Goal: Task Accomplishment & Management: Manage account settings

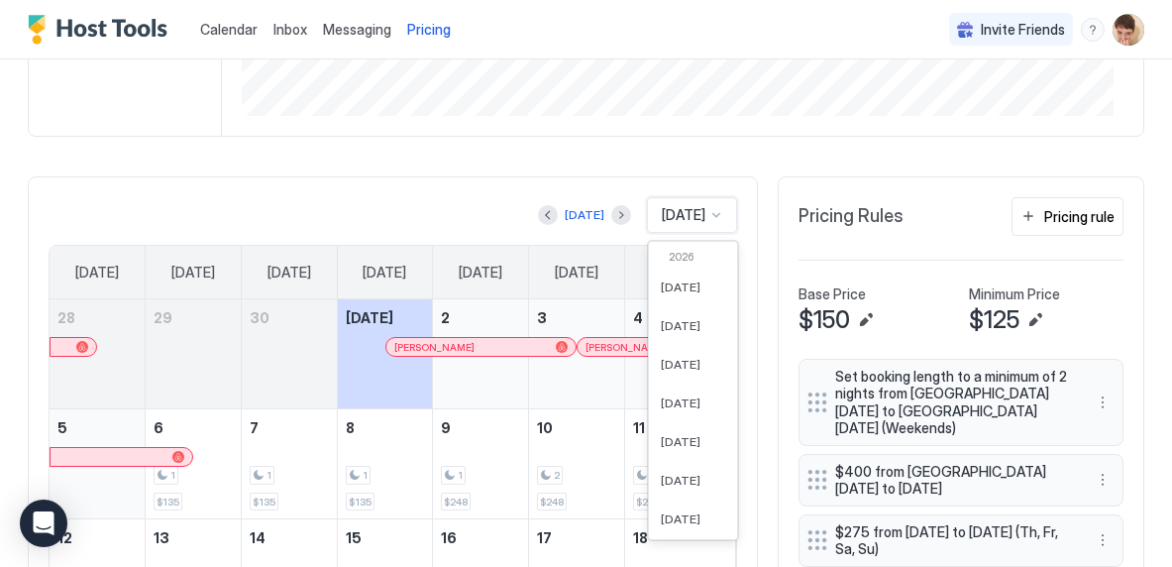
scroll to position [549, 0]
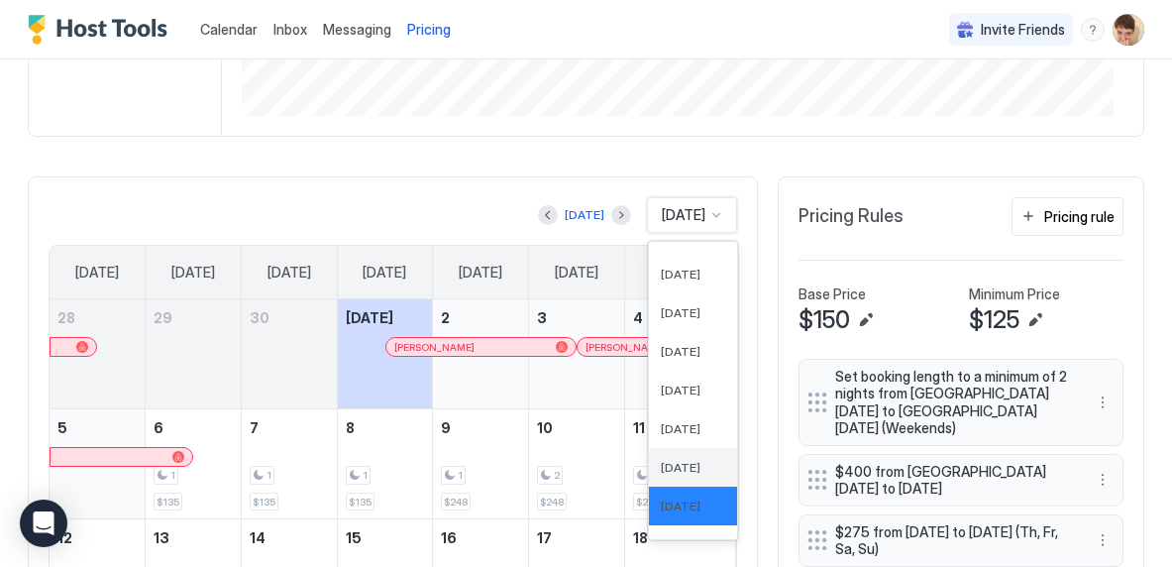
click at [666, 475] on span "[DATE]" at bounding box center [681, 467] width 40 height 15
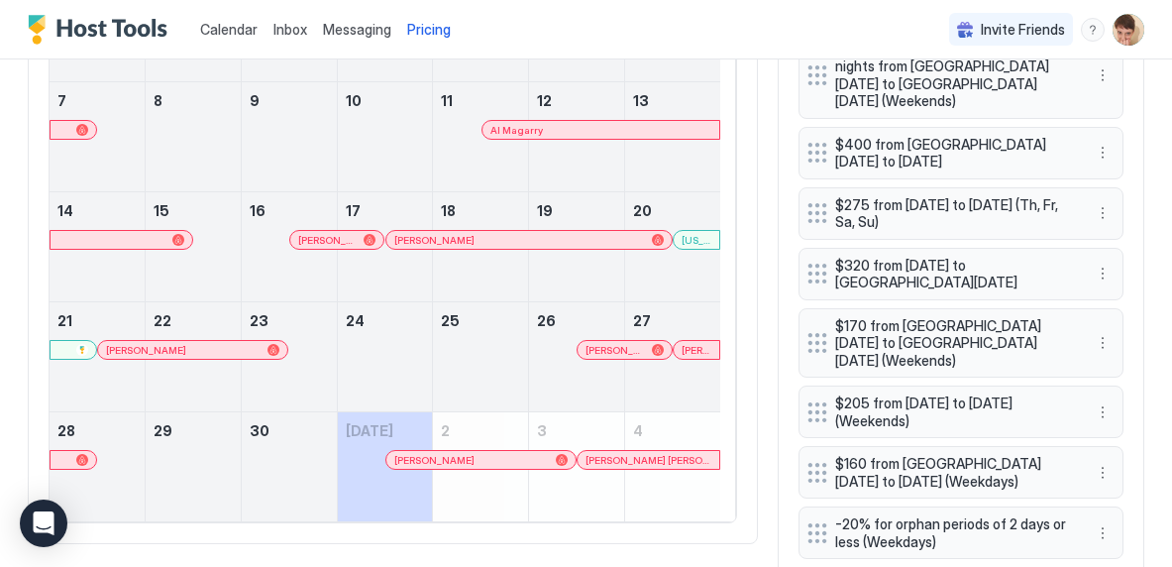
scroll to position [726, 0]
click at [701, 282] on div "[US_STATE]" at bounding box center [672, 257] width 95 height 57
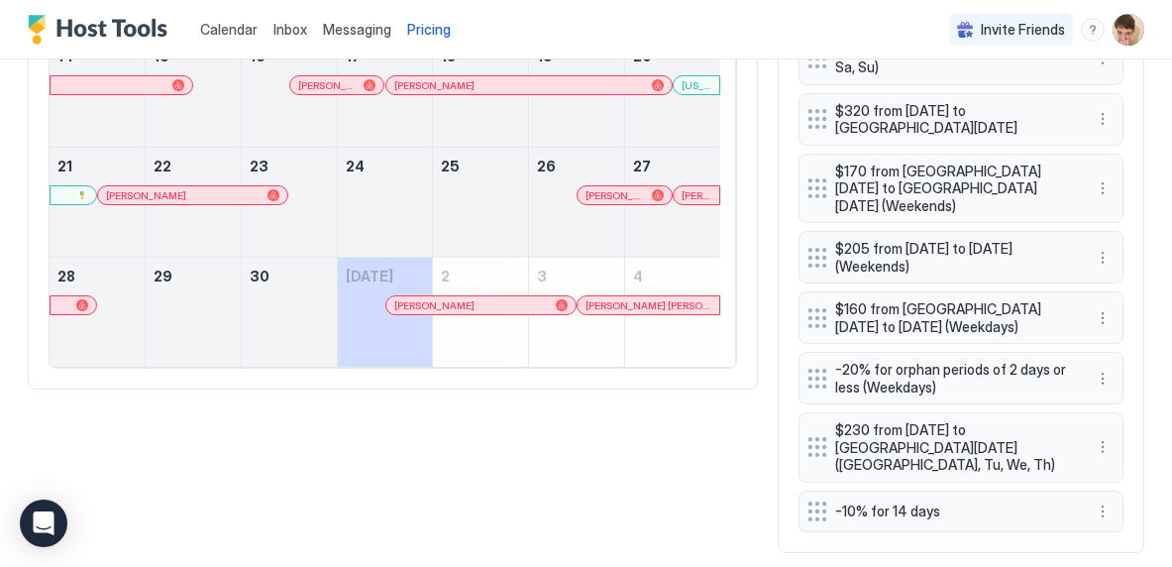
scroll to position [883, 0]
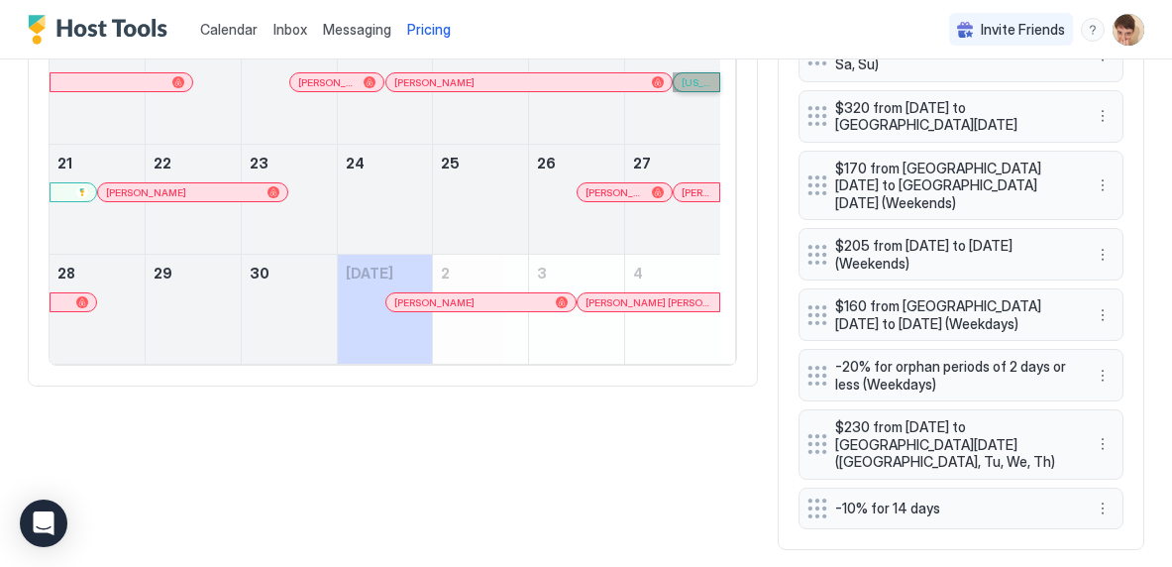
click at [703, 92] on link "[US_STATE]" at bounding box center [697, 82] width 48 height 20
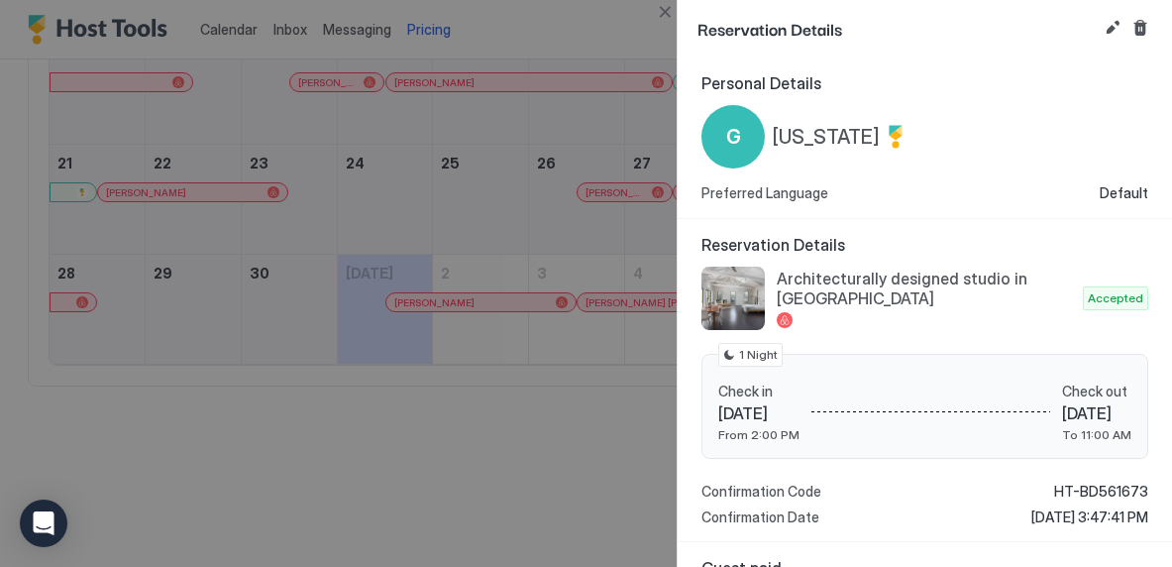
click at [621, 154] on div at bounding box center [586, 283] width 1172 height 567
click at [513, 194] on div at bounding box center [586, 283] width 1172 height 567
click at [508, 99] on div at bounding box center [586, 283] width 1172 height 567
click at [569, 99] on div at bounding box center [586, 283] width 1172 height 567
click at [616, 253] on div at bounding box center [586, 283] width 1172 height 567
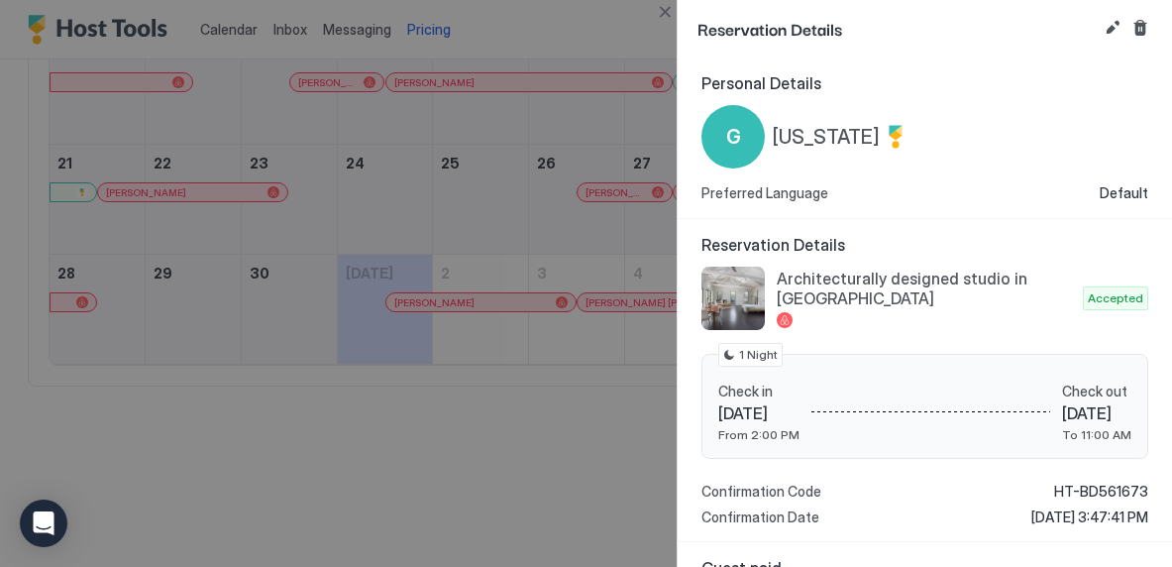
click at [661, 23] on button "Close" at bounding box center [665, 12] width 24 height 24
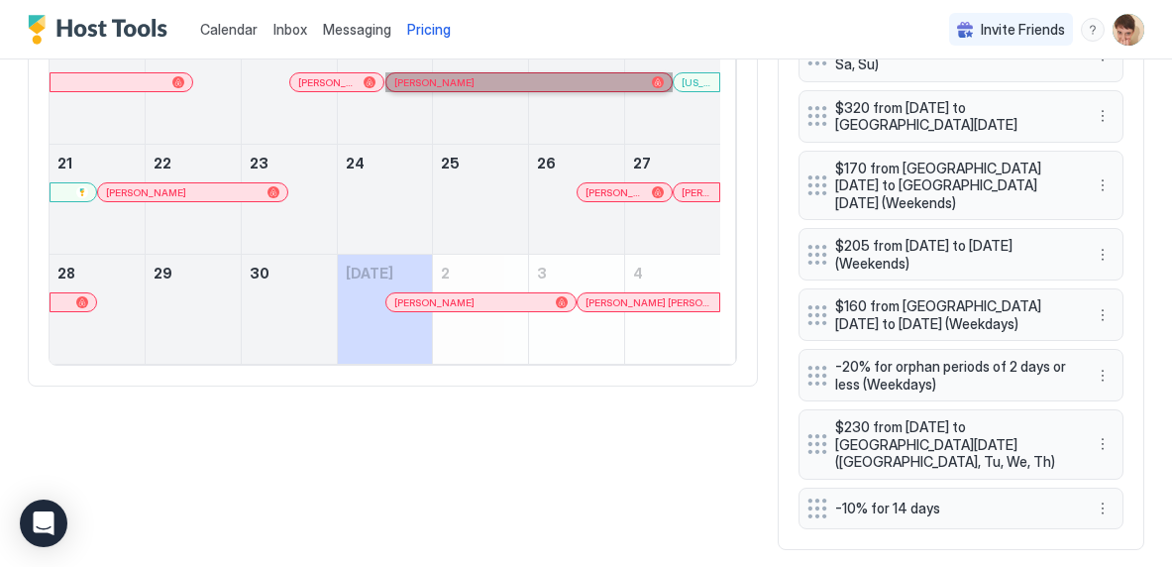
click at [541, 92] on link "[PERSON_NAME]" at bounding box center [528, 82] width 287 height 20
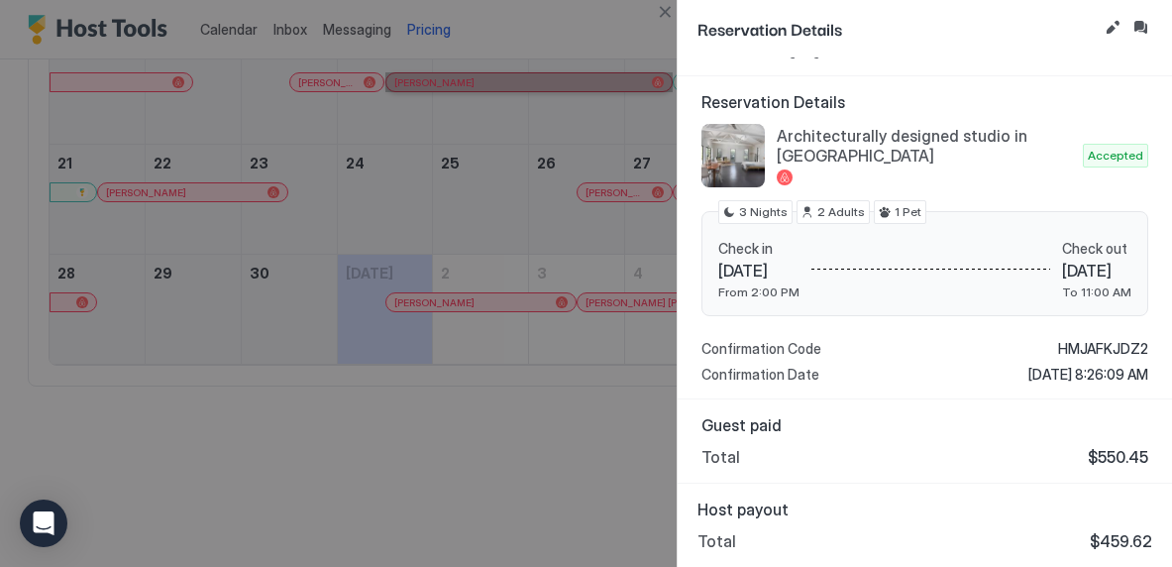
scroll to position [0, 0]
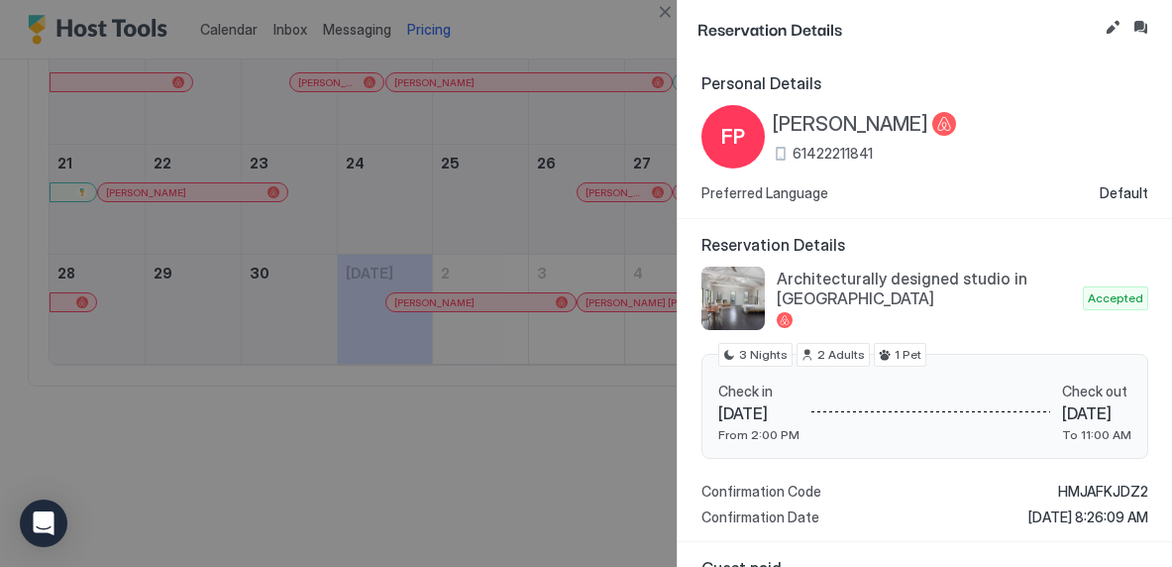
click at [662, 11] on button "Close" at bounding box center [665, 12] width 24 height 24
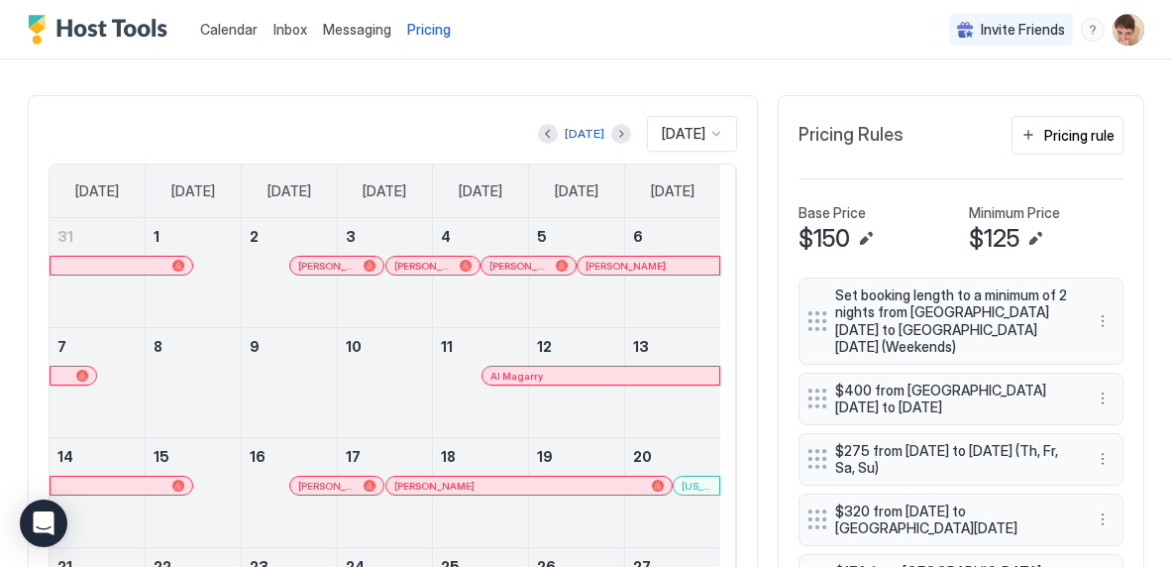
scroll to position [483, 0]
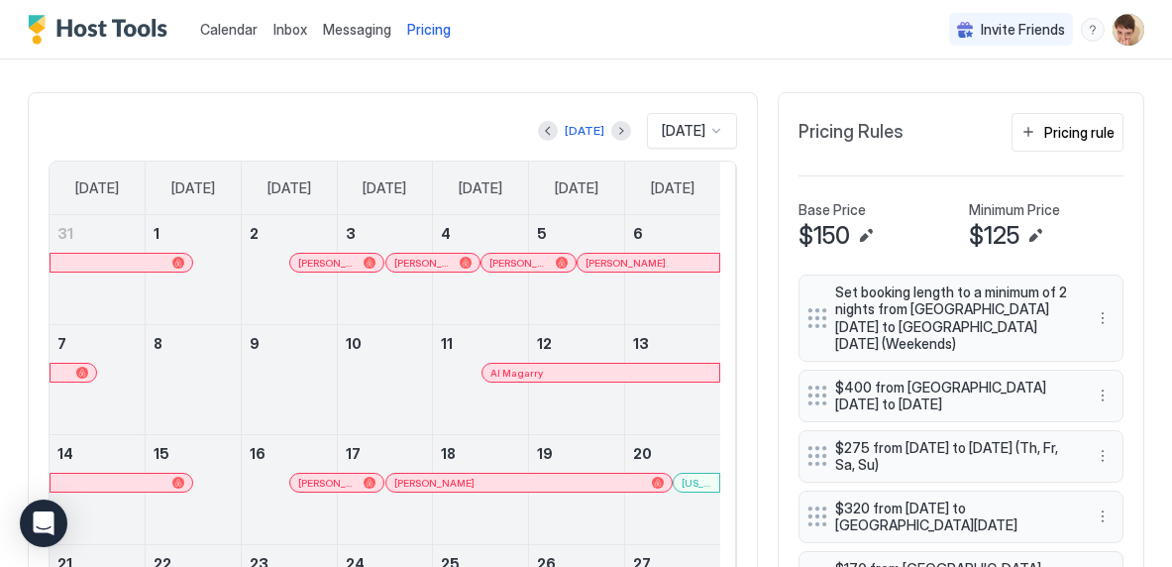
click at [363, 30] on span "Messaging" at bounding box center [357, 29] width 68 height 17
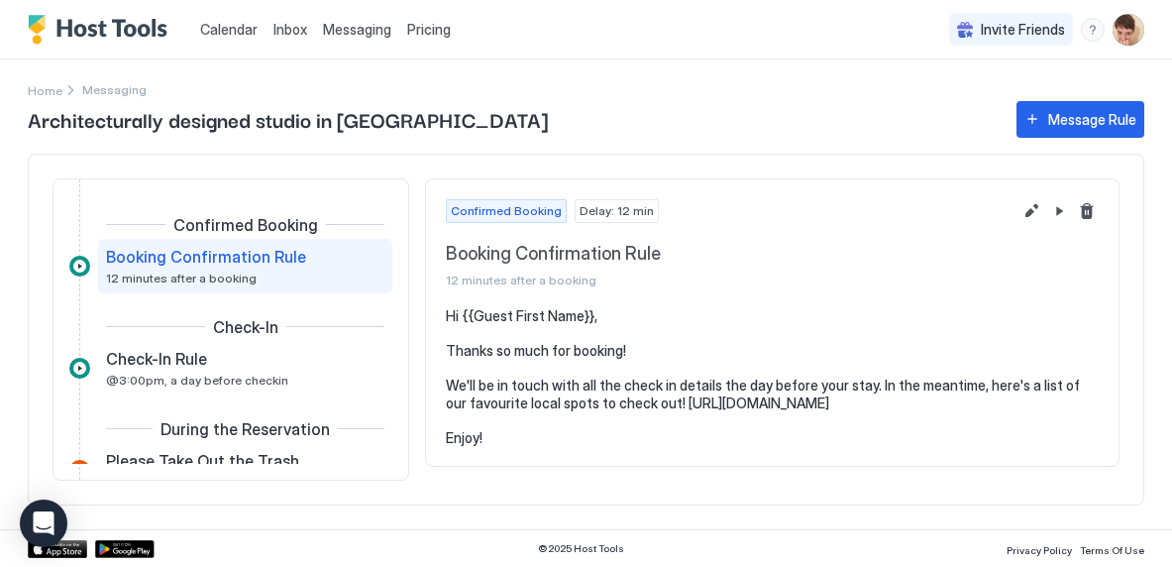
click at [1038, 339] on pre "Hi {{Guest First Name}}, Thanks so much for booking! We'll be in touch with all…" at bounding box center [772, 376] width 653 height 139
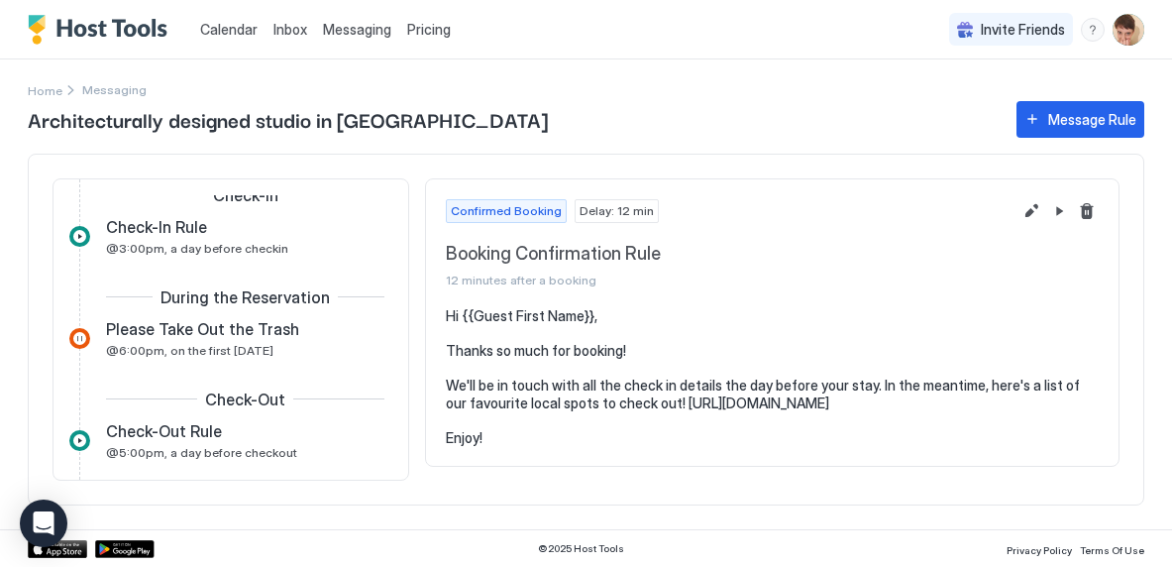
scroll to position [217, 0]
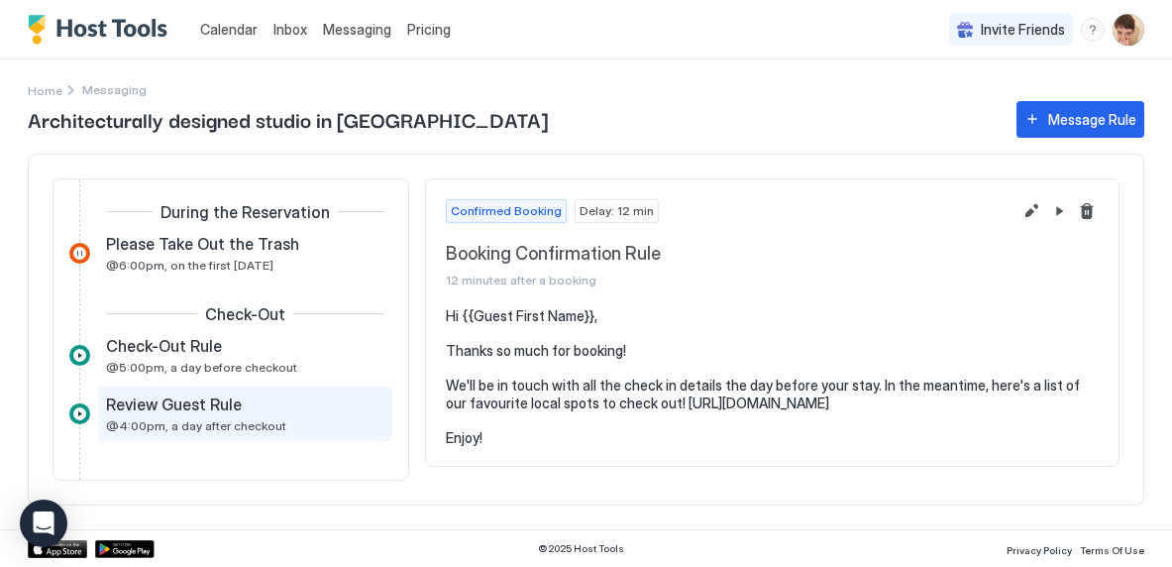
click at [240, 414] on div "Review Guest Rule @4:00pm, a day after checkout" at bounding box center [231, 413] width 251 height 39
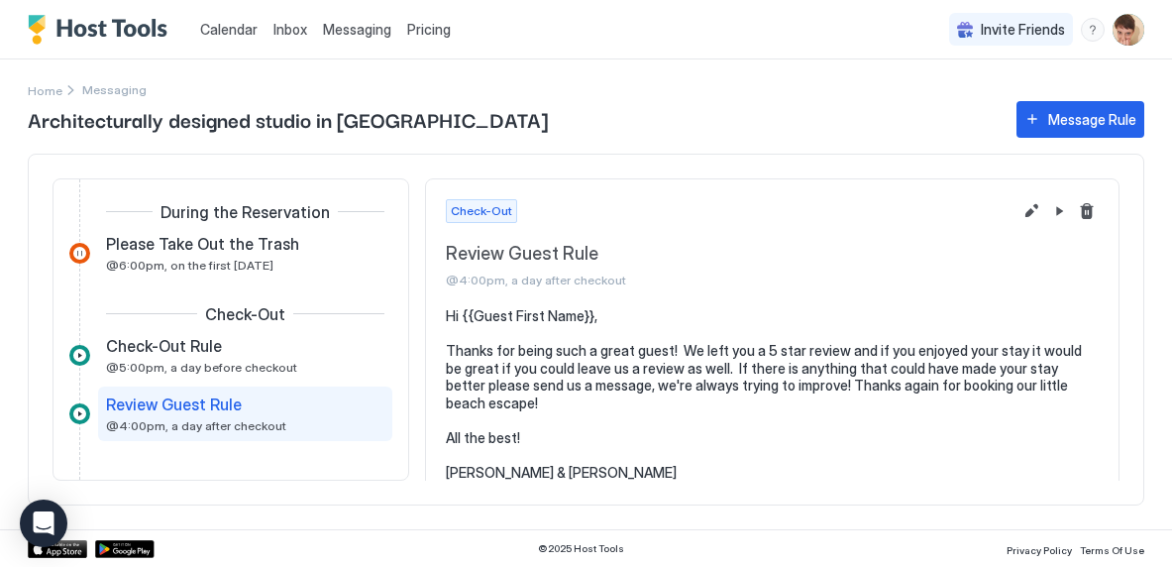
click at [1020, 217] on button "Edit message rule" at bounding box center [1032, 211] width 24 height 24
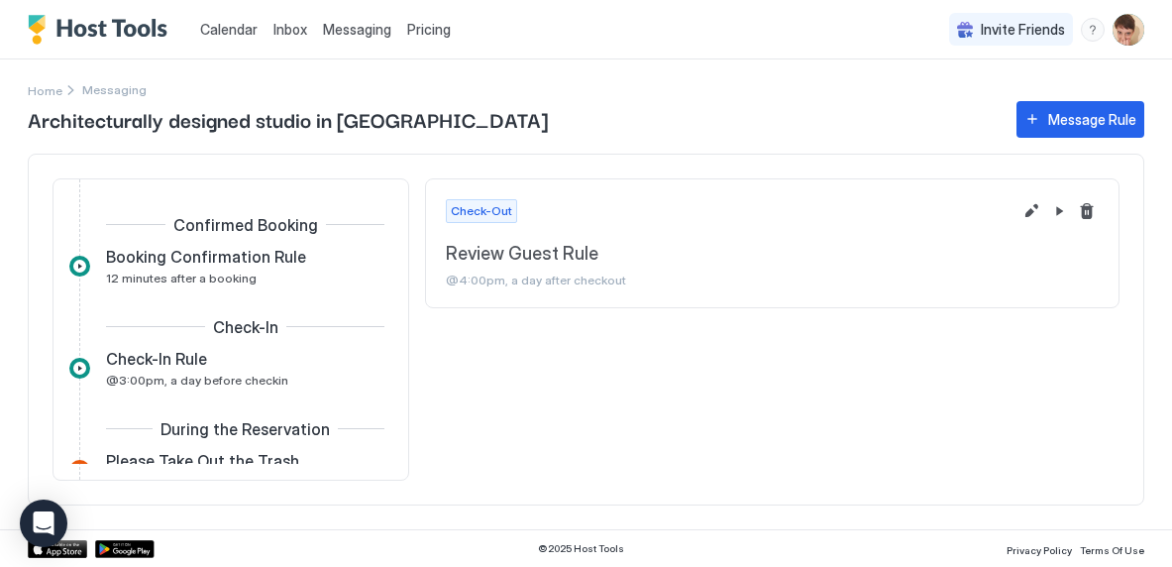
scroll to position [217, 0]
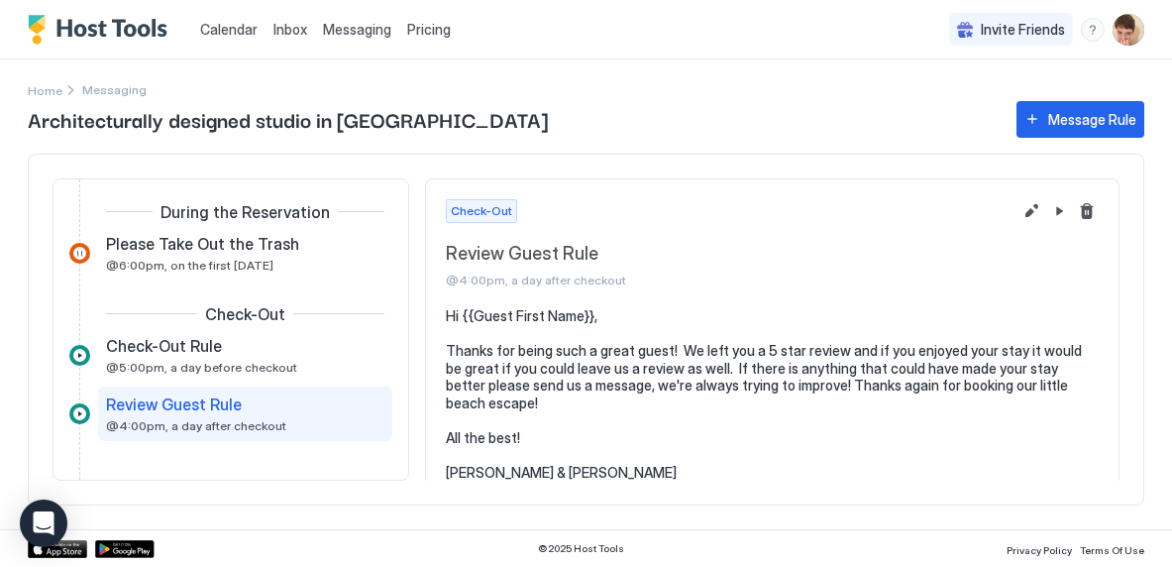
click at [1047, 215] on button "Pause Message Rule" at bounding box center [1059, 211] width 24 height 24
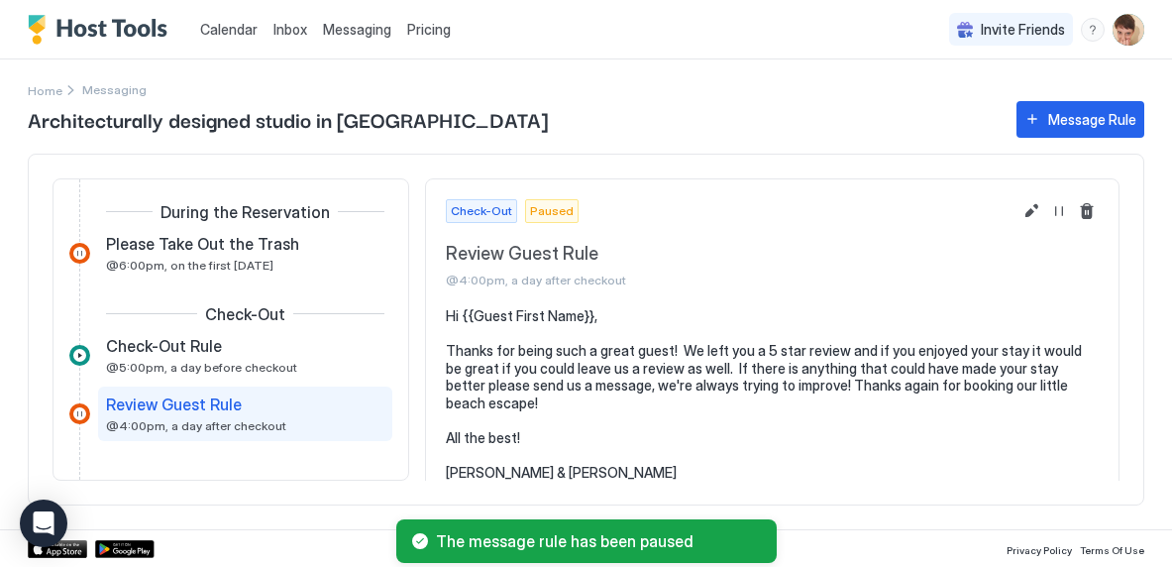
click at [1047, 219] on button "Resume Message Rule" at bounding box center [1059, 211] width 24 height 24
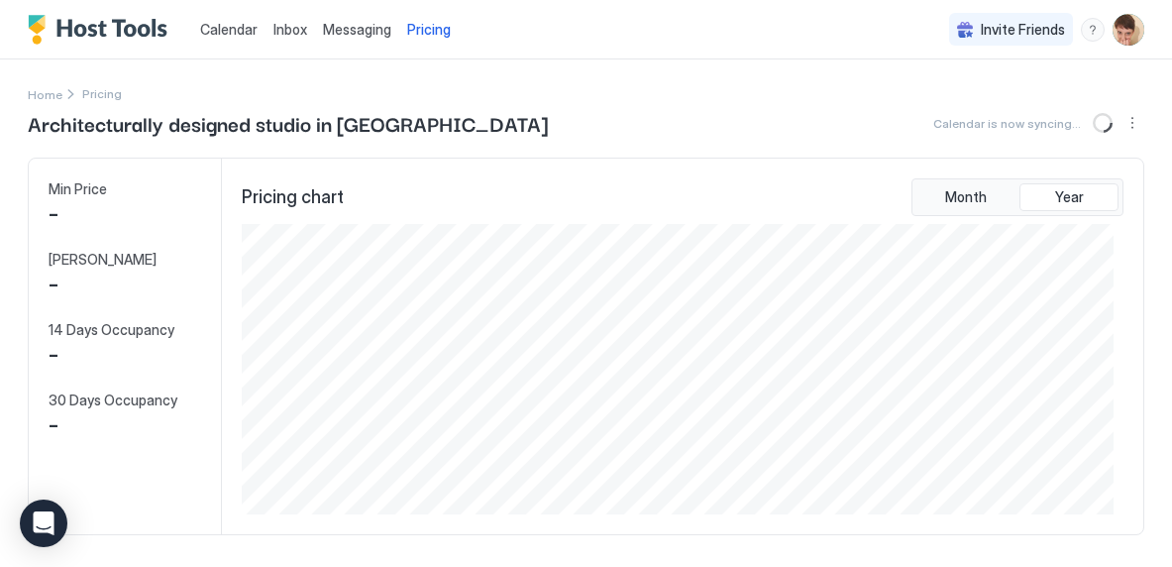
scroll to position [290, 871]
